Goal: Book appointment/travel/reservation

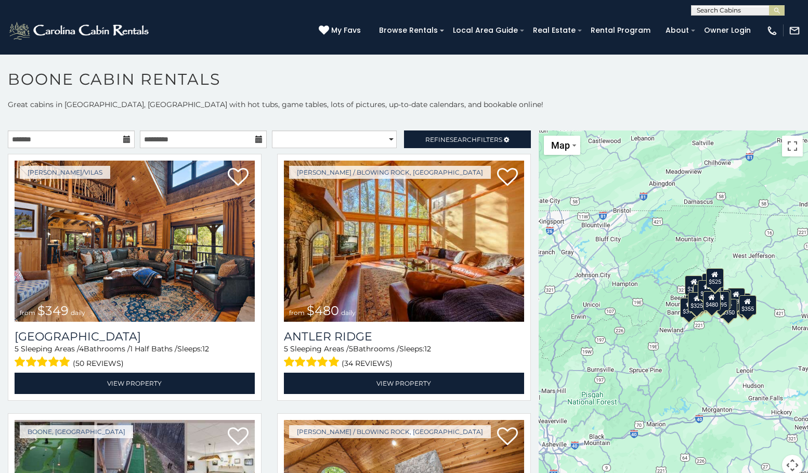
click at [734, 256] on div "$349 $480 $525 $315 $355 $675 $635 $930 $400 $451 $330 $400 $485 $460 $395 $255…" at bounding box center [673, 310] width 269 height 358
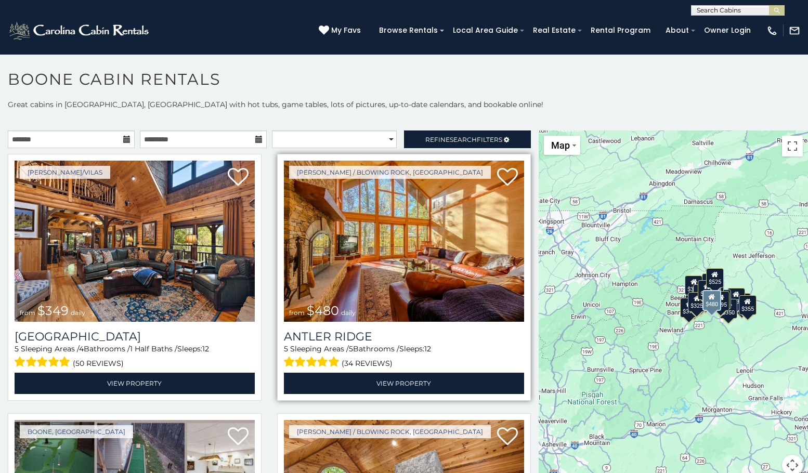
click at [461, 179] on img at bounding box center [404, 241] width 240 height 161
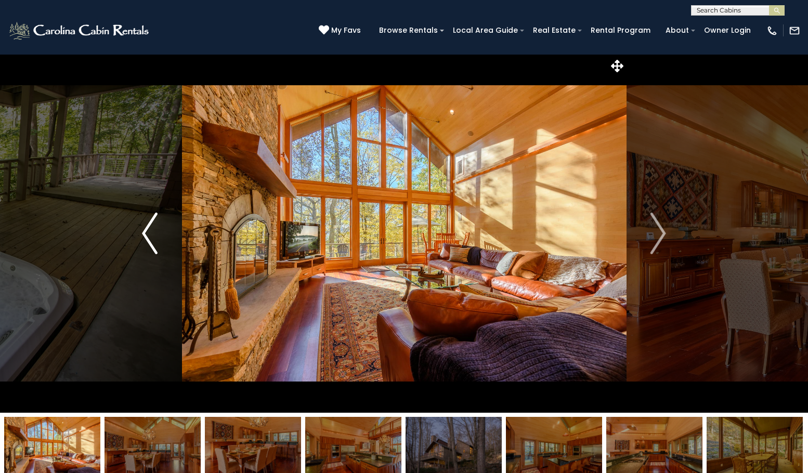
click at [157, 246] on img "Previous" at bounding box center [150, 234] width 16 height 42
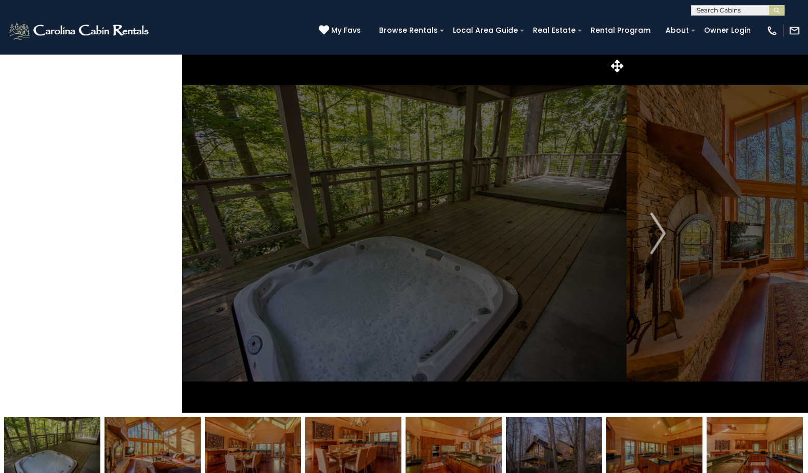
click at [154, 250] on img "Previous" at bounding box center [150, 234] width 16 height 42
